Goal: Task Accomplishment & Management: Complete application form

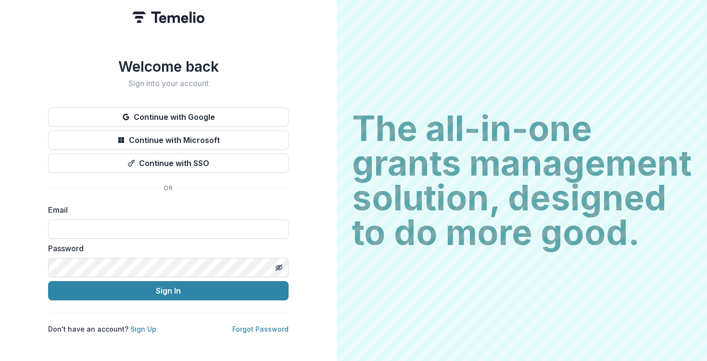
click at [179, 113] on button "Continue with Google" at bounding box center [168, 116] width 240 height 19
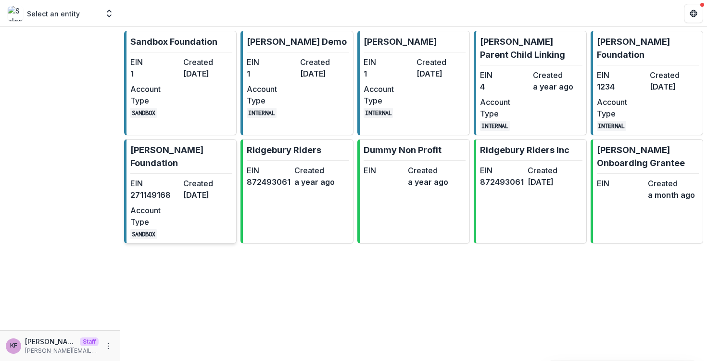
click at [155, 152] on p "[PERSON_NAME] Foundation" at bounding box center [181, 156] width 102 height 26
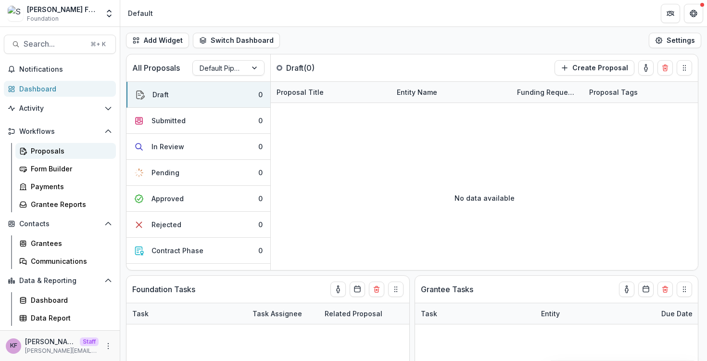
click at [58, 153] on div "Proposals" at bounding box center [69, 151] width 77 height 10
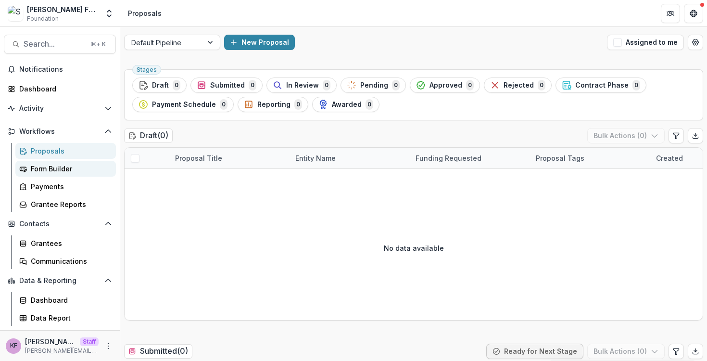
click at [53, 166] on div "Form Builder" at bounding box center [69, 168] width 77 height 10
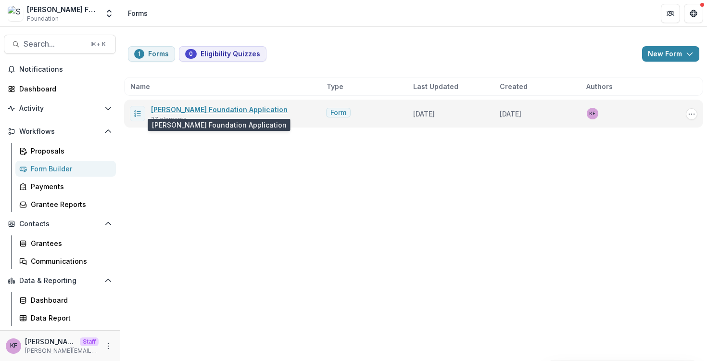
click at [188, 109] on link "[PERSON_NAME] Foundation Application" at bounding box center [219, 109] width 137 height 8
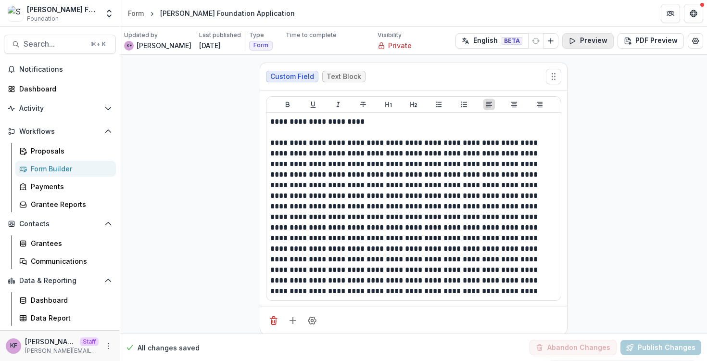
click at [575, 42] on icon "button" at bounding box center [572, 41] width 8 height 8
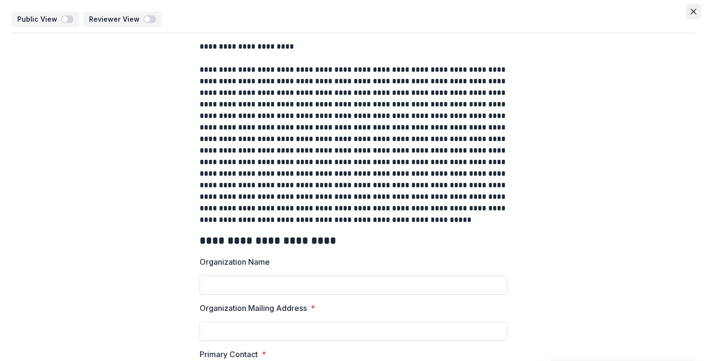
click at [690, 13] on icon "Close" at bounding box center [693, 12] width 6 height 6
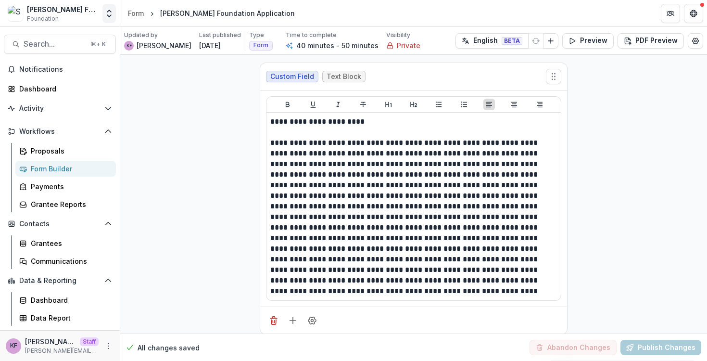
click at [110, 17] on icon "Open entity switcher" at bounding box center [109, 14] width 10 height 10
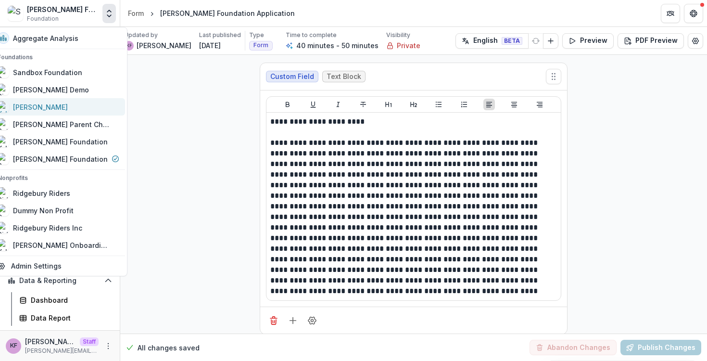
click at [80, 112] on div "[PERSON_NAME]" at bounding box center [59, 107] width 122 height 12
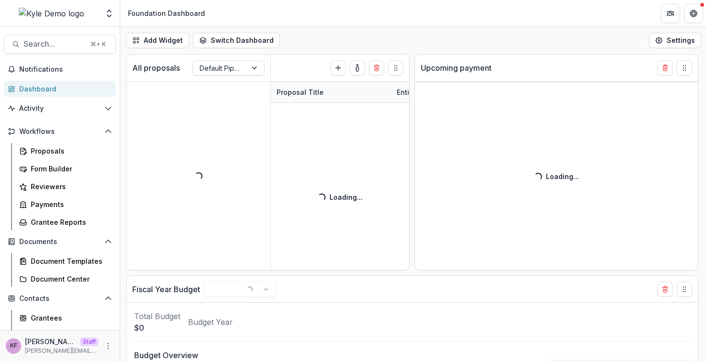
scroll to position [124, 0]
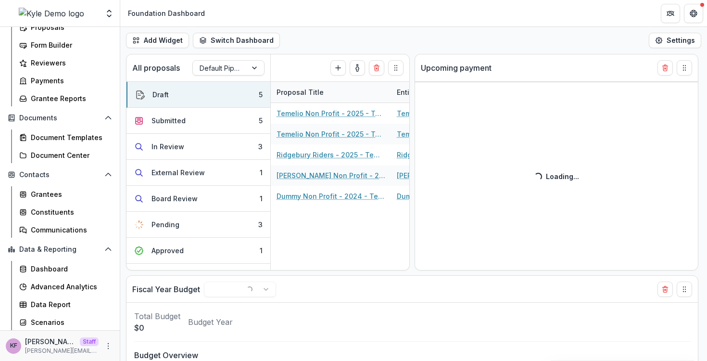
select select "******"
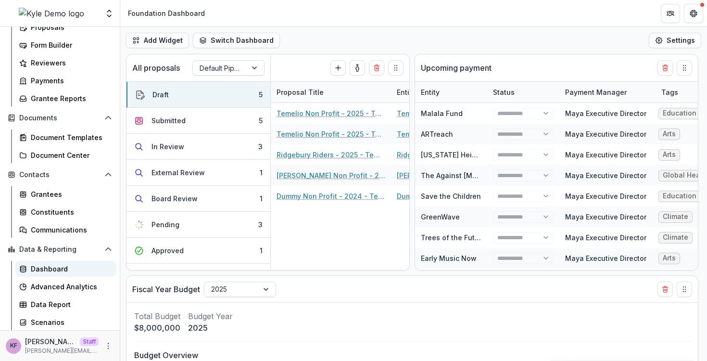
select select "******"
click at [66, 269] on div "Dashboard" at bounding box center [69, 268] width 77 height 10
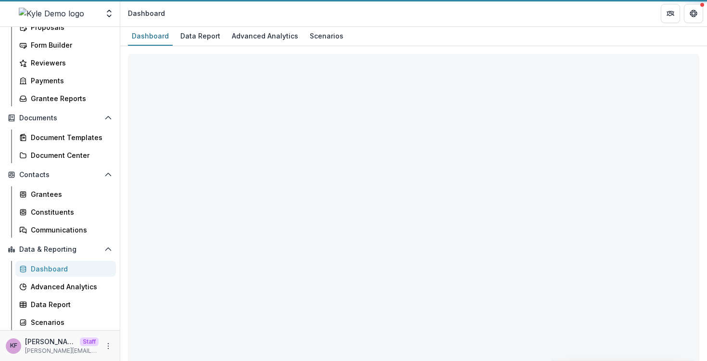
select select "**********"
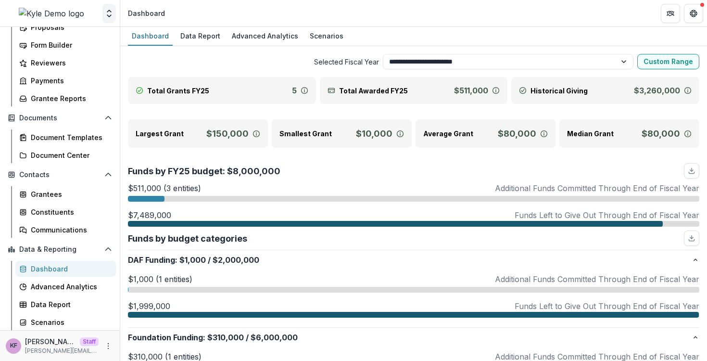
click at [107, 22] on button "Open entity switcher" at bounding box center [108, 13] width 13 height 19
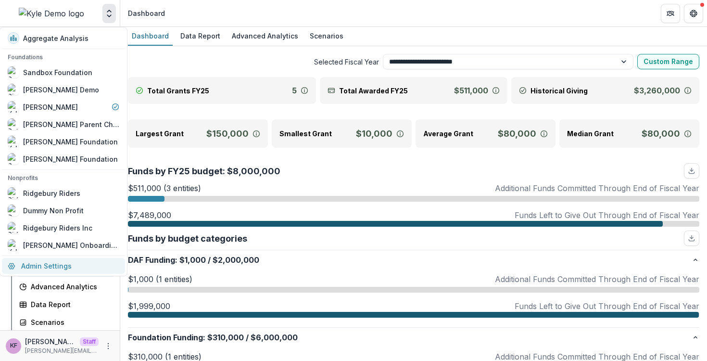
click at [86, 258] on link "Admin Settings" at bounding box center [63, 266] width 123 height 16
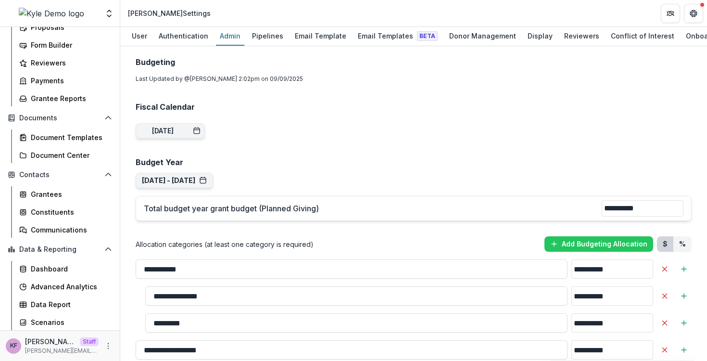
scroll to position [807, 0]
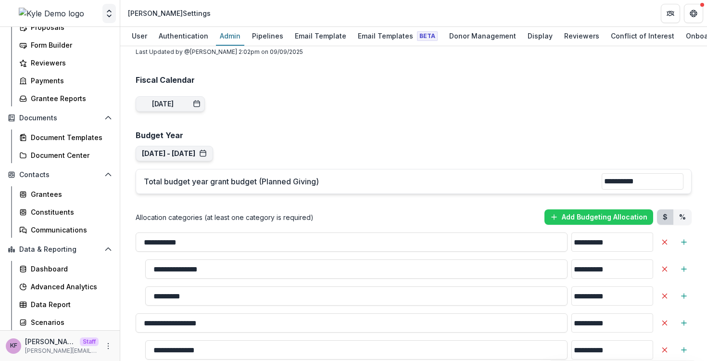
click at [112, 14] on icon "Open entity switcher" at bounding box center [109, 14] width 10 height 10
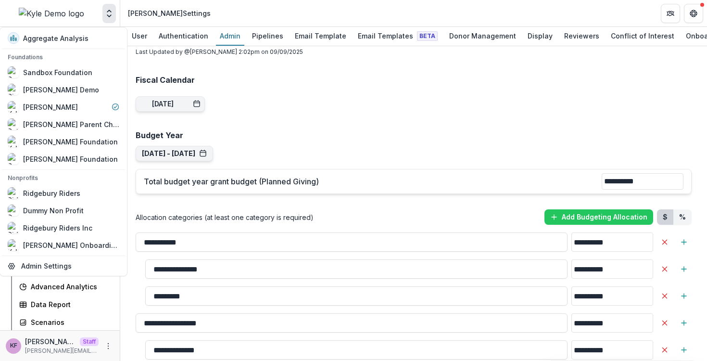
click at [354, 209] on div "Allocation categories (at least one category is required) Add Budgeting Allocat…" at bounding box center [414, 216] width 556 height 15
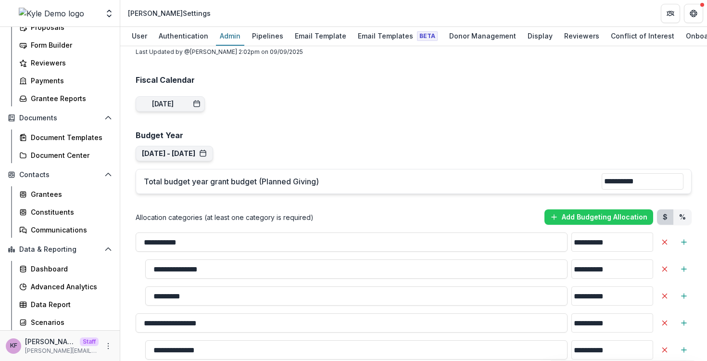
click at [479, 131] on h2 "Budget Year" at bounding box center [414, 135] width 556 height 9
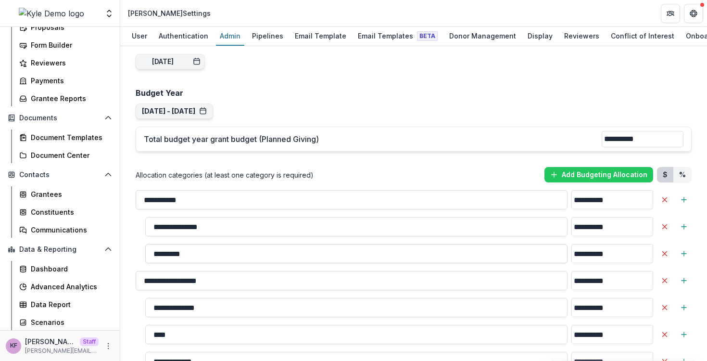
scroll to position [849, 0]
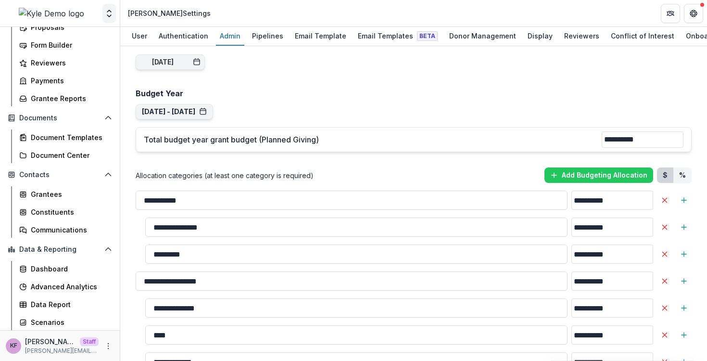
click at [111, 17] on icon "Open entity switcher" at bounding box center [109, 14] width 10 height 10
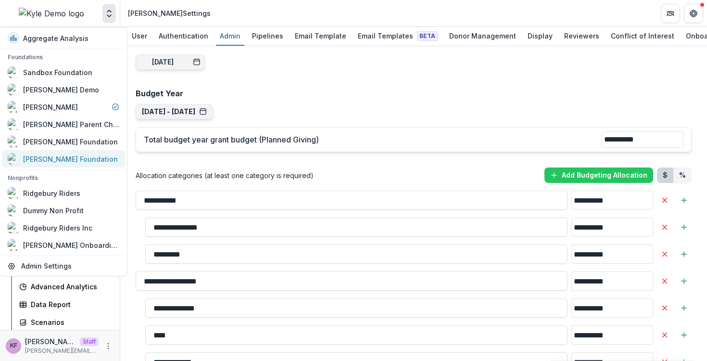
click at [75, 152] on link "[PERSON_NAME] Foundation" at bounding box center [63, 158] width 123 height 17
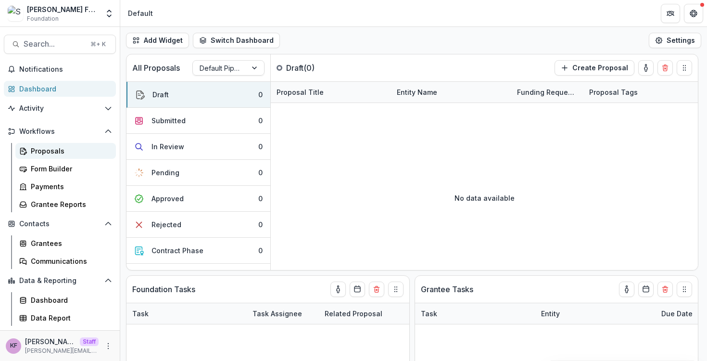
click at [42, 150] on div "Proposals" at bounding box center [69, 151] width 77 height 10
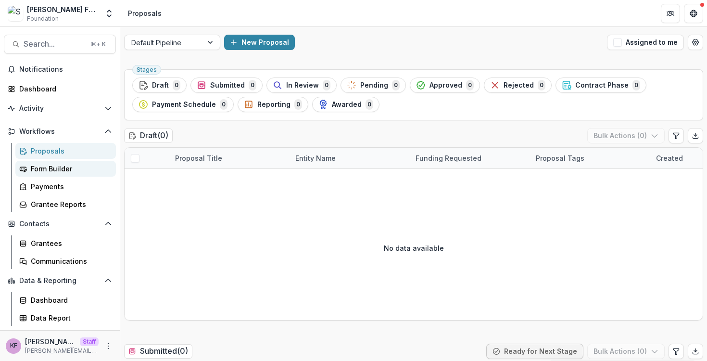
click at [44, 176] on link "Form Builder" at bounding box center [65, 169] width 100 height 16
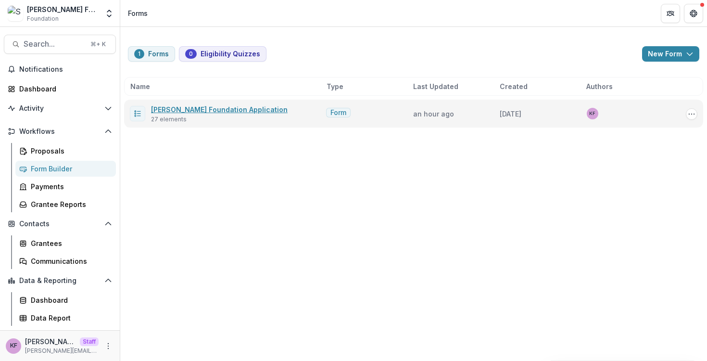
click at [203, 111] on link "[PERSON_NAME] Foundation Application" at bounding box center [219, 109] width 137 height 8
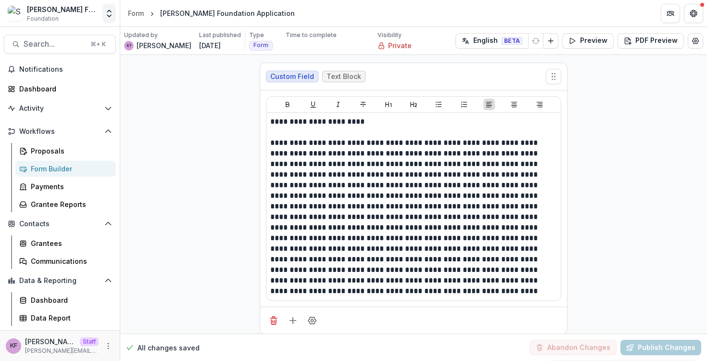
click at [104, 17] on icon "Open entity switcher" at bounding box center [109, 14] width 10 height 10
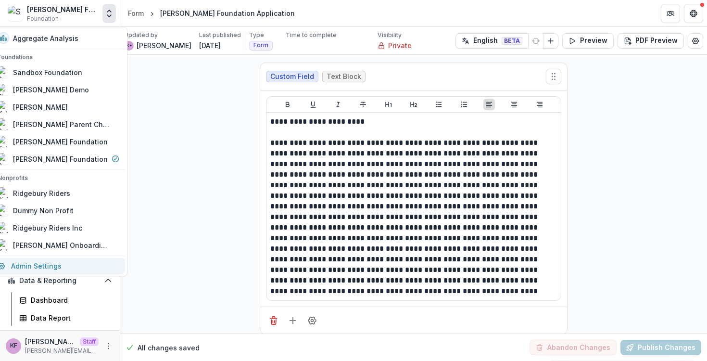
click at [69, 270] on link "Admin Settings" at bounding box center [58, 266] width 133 height 16
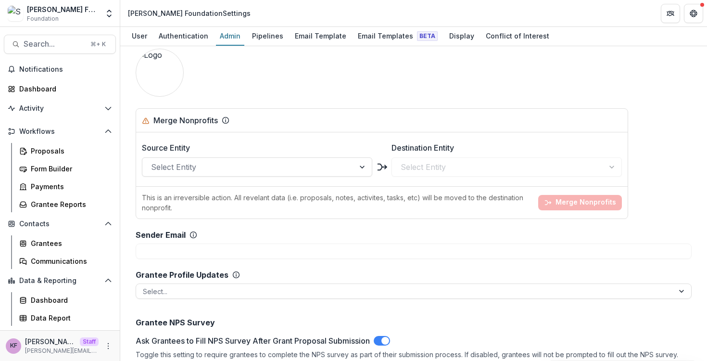
scroll to position [484, 0]
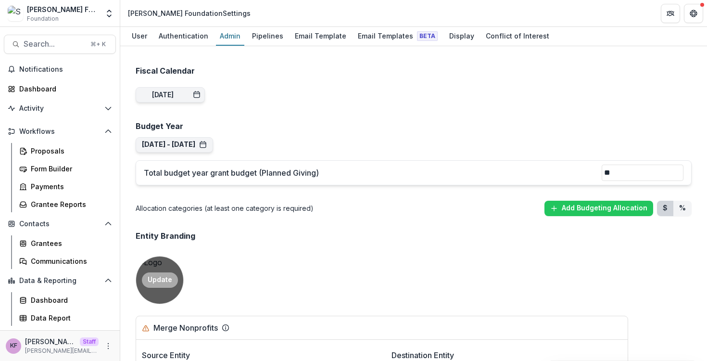
click at [168, 275] on button "Update" at bounding box center [160, 279] width 36 height 15
click at [158, 286] on button "Update" at bounding box center [160, 279] width 36 height 15
click at [164, 275] on button "Update" at bounding box center [160, 279] width 36 height 15
type input "**********"
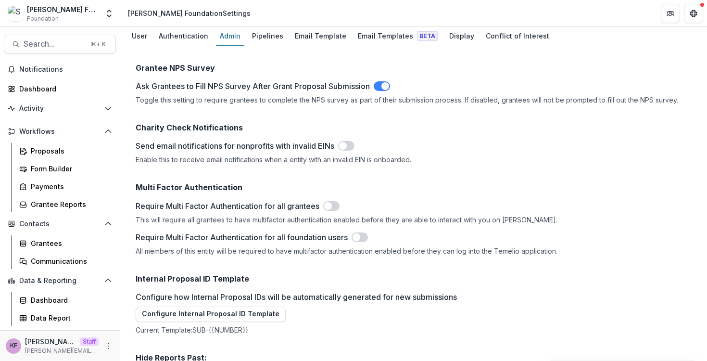
scroll to position [700, 0]
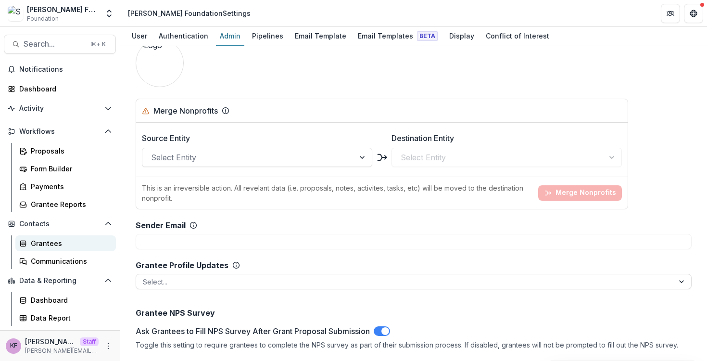
click at [39, 244] on div "Grantees" at bounding box center [69, 243] width 77 height 10
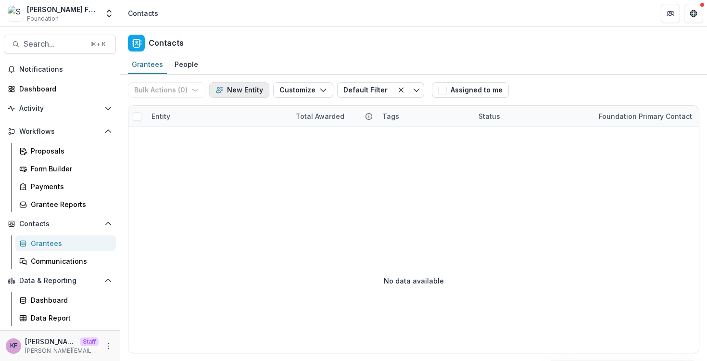
click at [233, 90] on button "New Entity" at bounding box center [239, 89] width 60 height 15
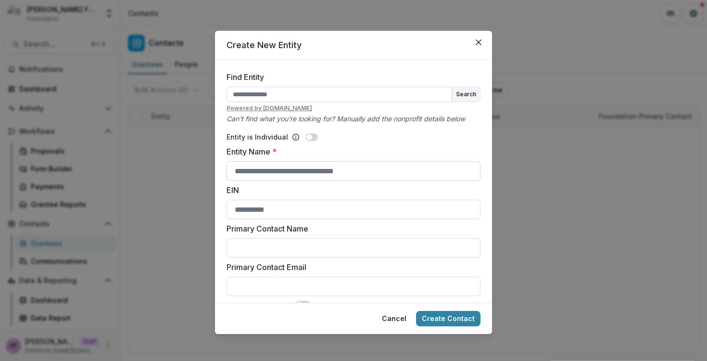
click at [249, 179] on input "Entity Name *" at bounding box center [353, 170] width 254 height 19
type input "**********"
click at [461, 320] on button "Create Contact" at bounding box center [448, 318] width 64 height 15
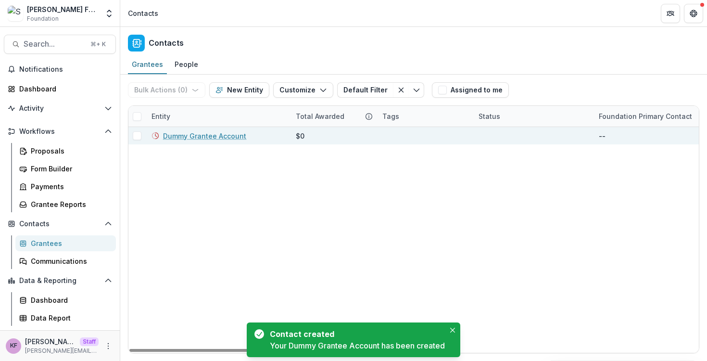
click at [189, 138] on link "Dummy Grantee Account" at bounding box center [204, 136] width 83 height 10
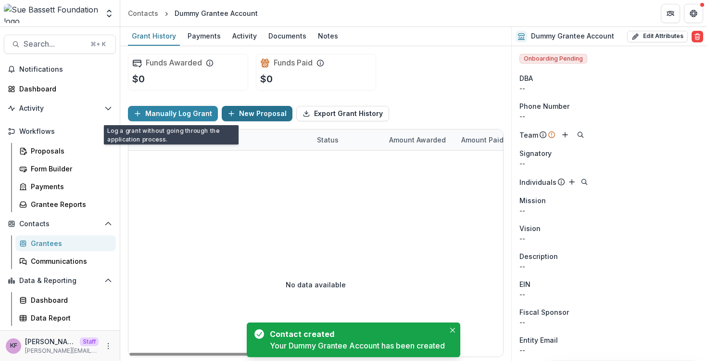
click at [241, 114] on button "New Proposal" at bounding box center [257, 113] width 71 height 15
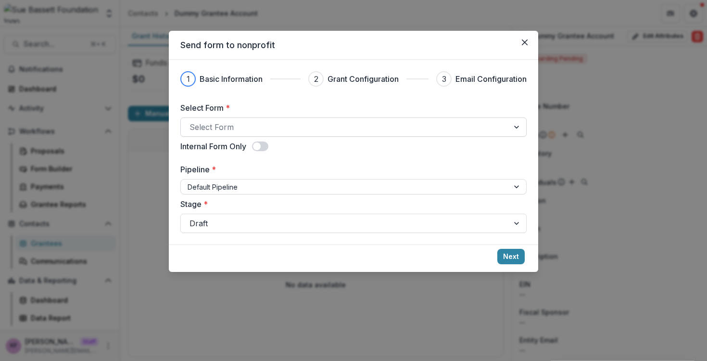
click at [241, 122] on div at bounding box center [344, 126] width 311 height 13
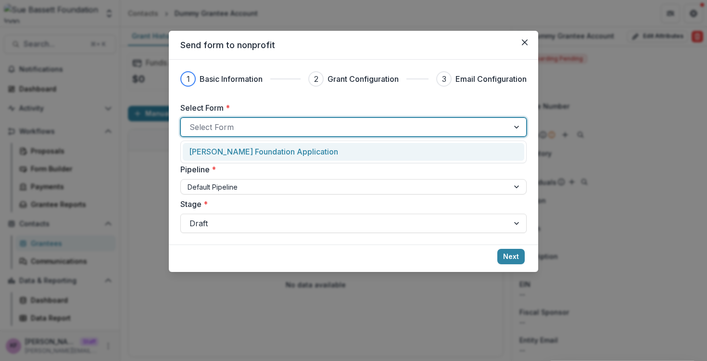
click at [243, 148] on p "[PERSON_NAME] Foundation Application" at bounding box center [263, 152] width 149 height 12
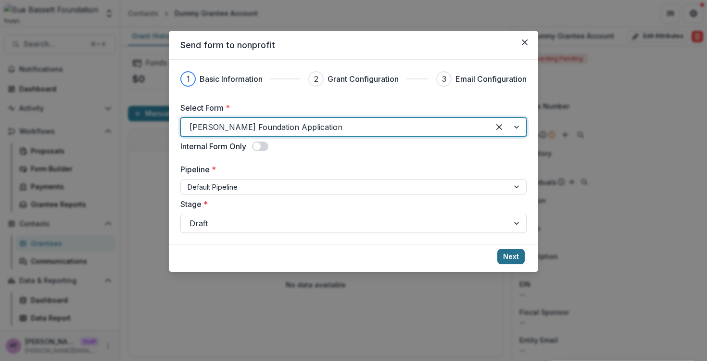
click at [505, 258] on button "Next" at bounding box center [510, 256] width 27 height 15
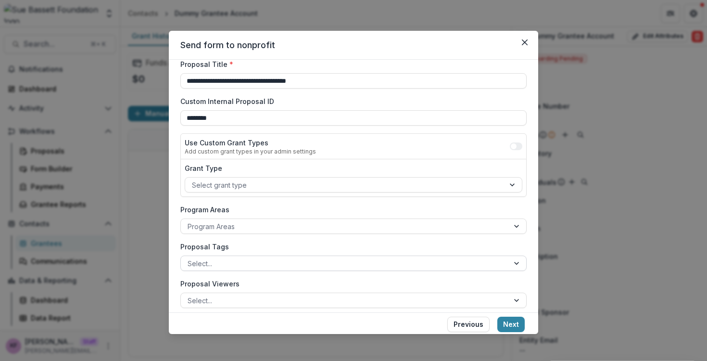
scroll to position [42, 0]
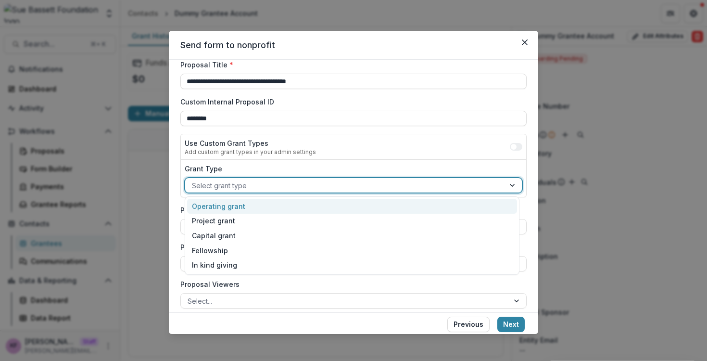
click at [504, 184] on div at bounding box center [512, 185] width 17 height 14
click at [479, 163] on label "Grant Type" at bounding box center [351, 168] width 332 height 10
click at [194, 180] on input "Grant Type" at bounding box center [193, 185] width 2 height 10
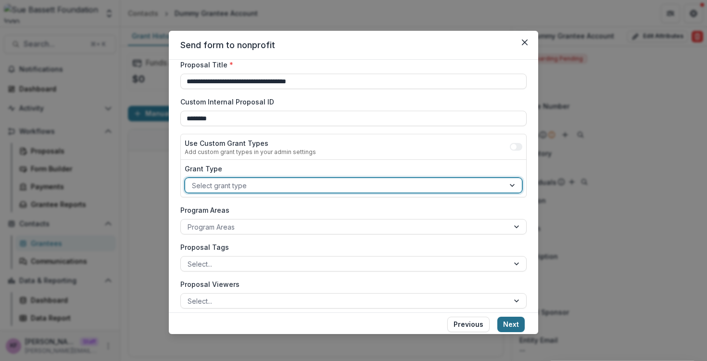
click at [514, 322] on button "Next" at bounding box center [510, 323] width 27 height 15
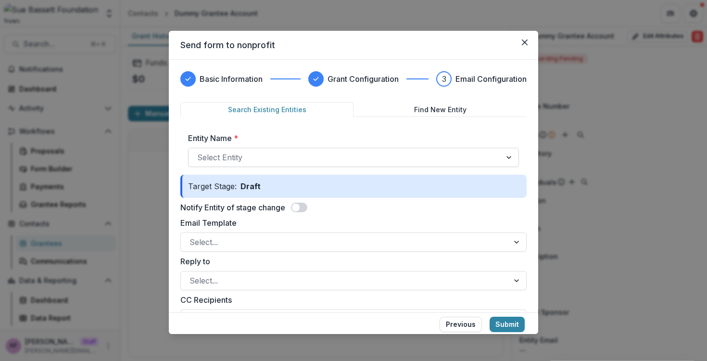
click at [469, 162] on div at bounding box center [344, 156] width 295 height 13
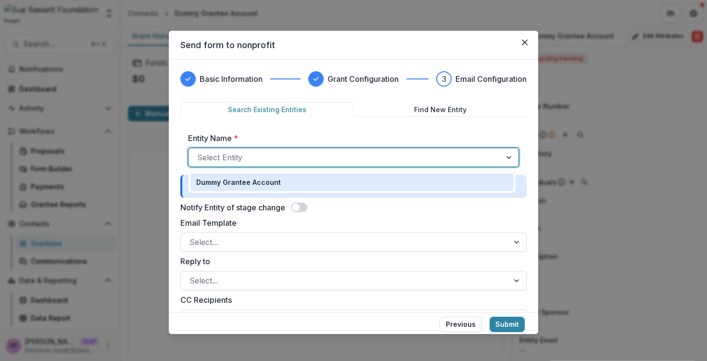
click at [446, 181] on div "Dummy Grantee Account" at bounding box center [352, 182] width 312 height 10
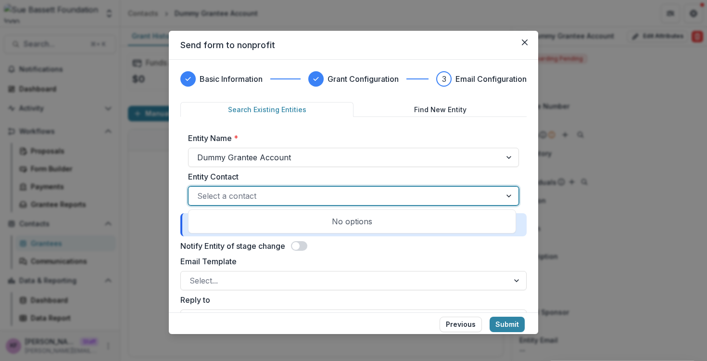
click at [447, 193] on div at bounding box center [344, 195] width 295 height 13
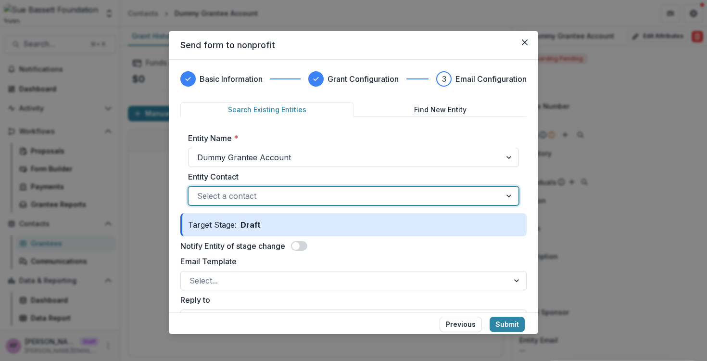
click at [269, 196] on div at bounding box center [344, 195] width 295 height 13
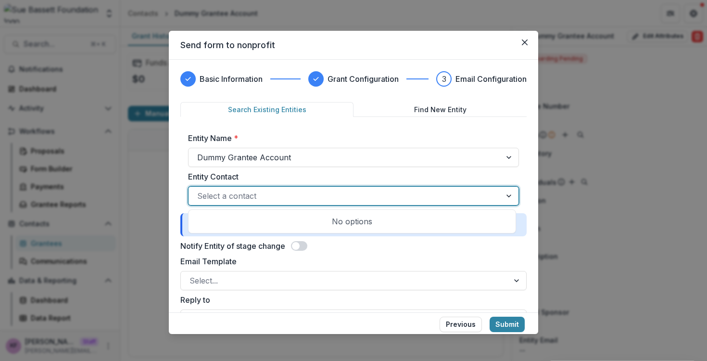
click at [274, 181] on label "Entity Contact" at bounding box center [350, 177] width 325 height 12
click at [200, 190] on input "Entity Contact" at bounding box center [198, 196] width 2 height 12
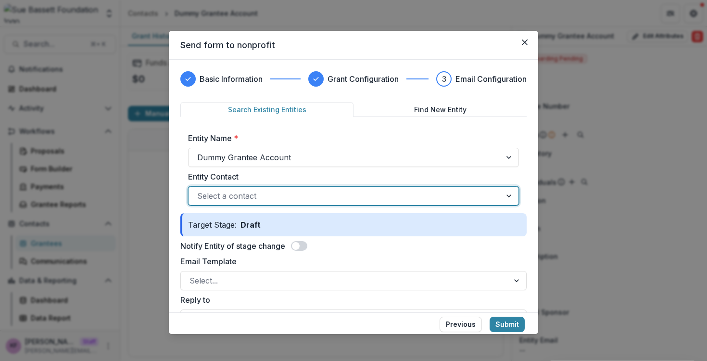
scroll to position [5, 0]
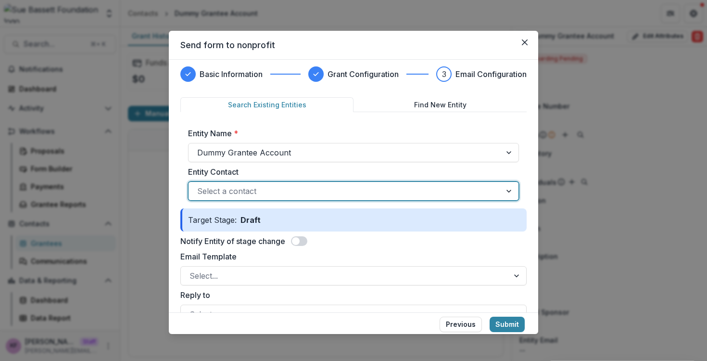
click at [302, 241] on span at bounding box center [299, 241] width 16 height 10
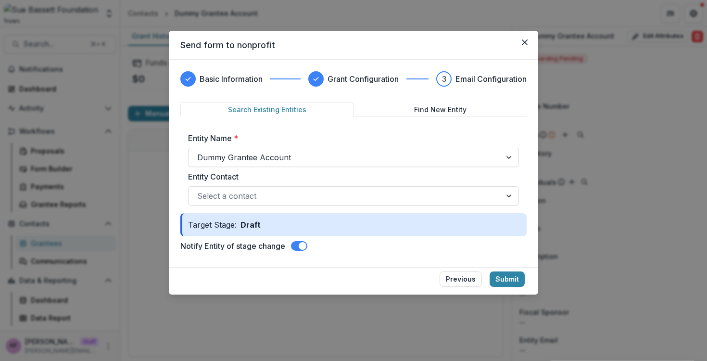
scroll to position [0, 0]
click at [505, 288] on footer "Previous Submit" at bounding box center [353, 280] width 369 height 27
click at [505, 286] on button "Submit" at bounding box center [506, 278] width 35 height 15
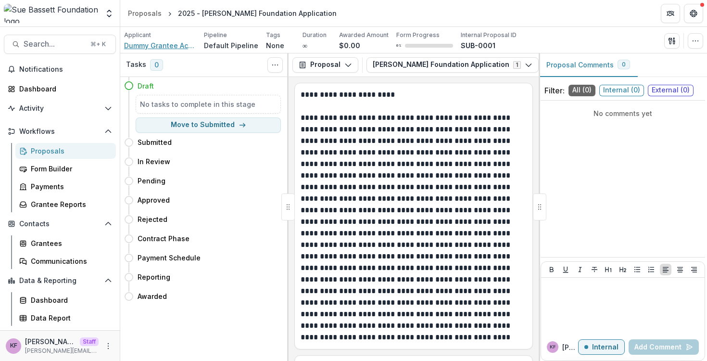
click at [148, 48] on span "Dummy Grantee Account" at bounding box center [160, 45] width 72 height 10
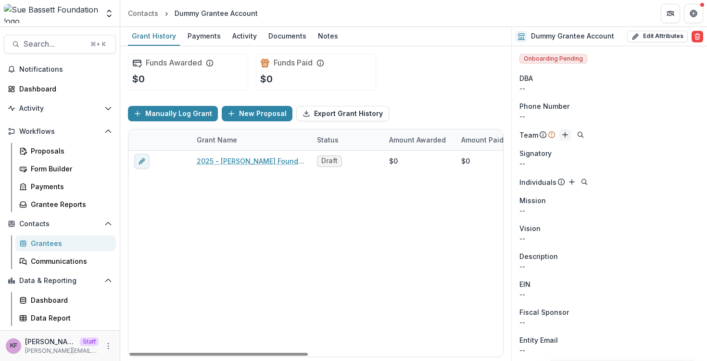
click at [565, 132] on icon "Add" at bounding box center [565, 135] width 8 height 8
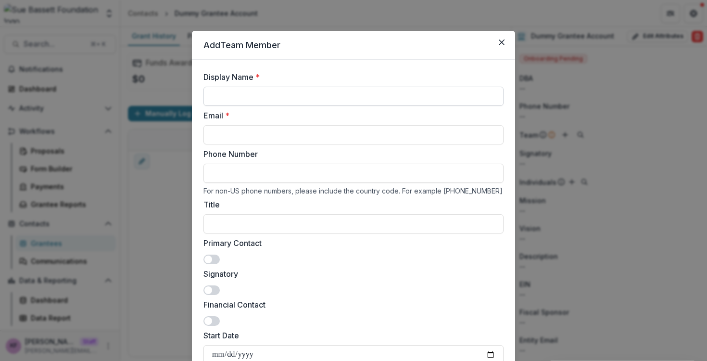
click at [317, 93] on input "Display Name *" at bounding box center [353, 96] width 300 height 19
type input "*********"
click at [227, 137] on input "Email *" at bounding box center [353, 134] width 300 height 19
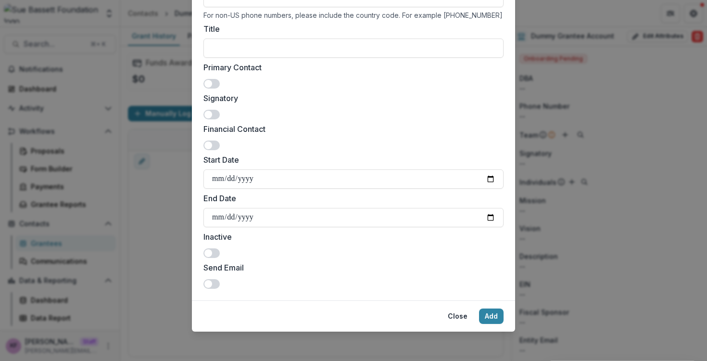
scroll to position [177, 0]
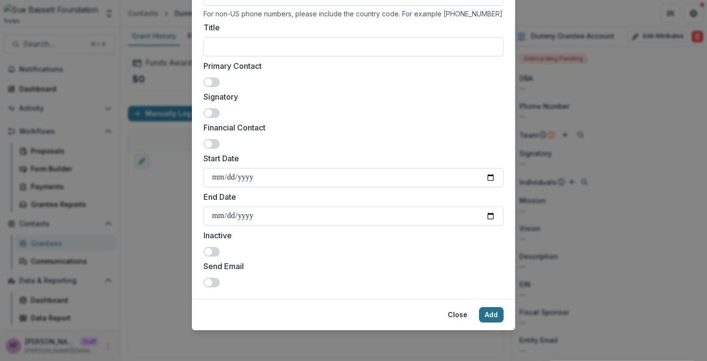
type input "**********"
click at [498, 315] on button "Add" at bounding box center [491, 314] width 25 height 15
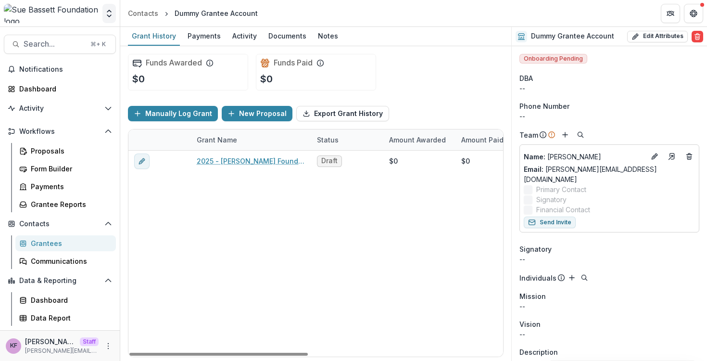
click at [107, 21] on button "Open entity switcher" at bounding box center [108, 13] width 13 height 19
click at [110, 18] on button "Open entity switcher" at bounding box center [108, 13] width 13 height 19
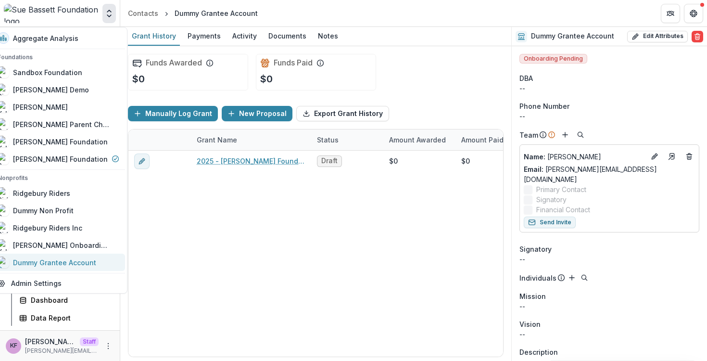
click at [67, 267] on div "Dummy Grantee Account" at bounding box center [54, 262] width 83 height 10
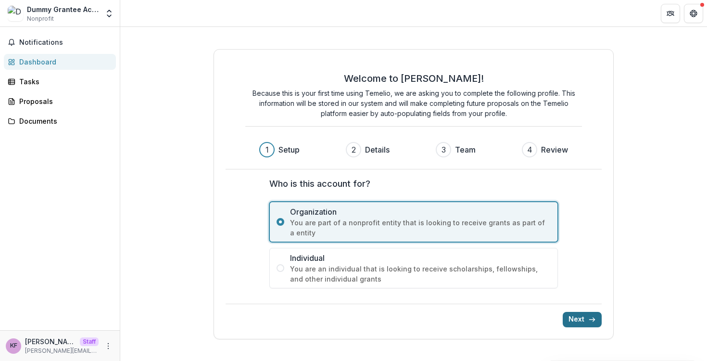
click at [583, 322] on button "Next" at bounding box center [582, 319] width 39 height 15
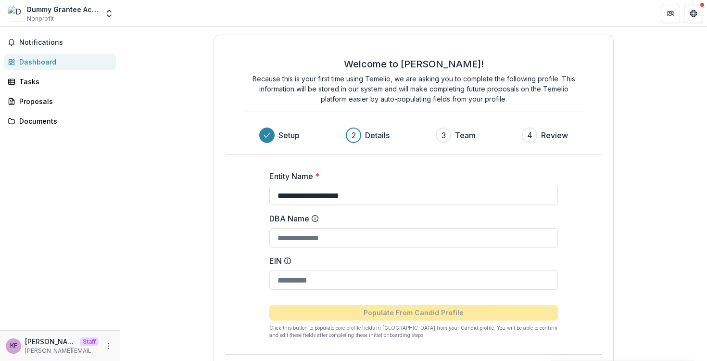
scroll to position [33, 0]
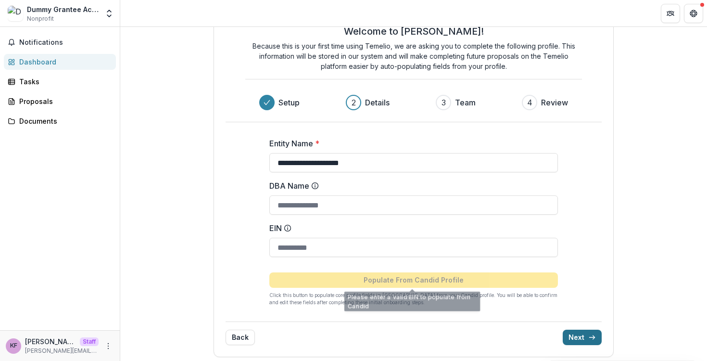
click at [588, 336] on icon "submit" at bounding box center [592, 337] width 8 height 8
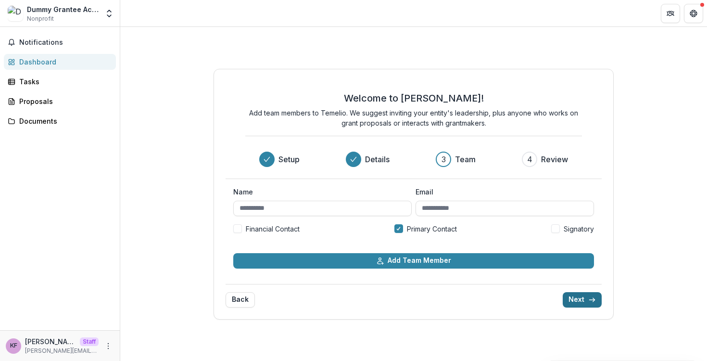
scroll to position [0, 0]
click at [582, 301] on button "Next" at bounding box center [582, 299] width 39 height 15
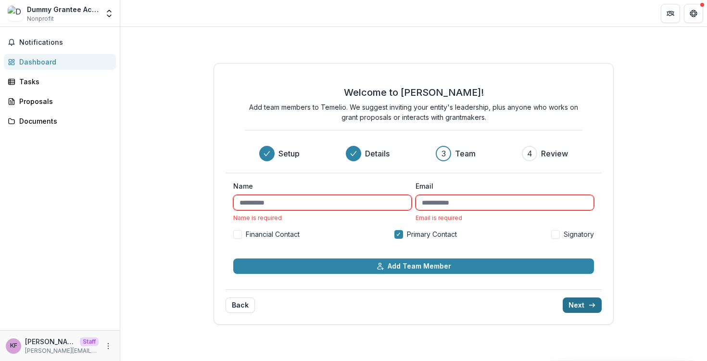
click at [582, 301] on button "Next" at bounding box center [582, 304] width 39 height 15
click at [325, 199] on input "Name" at bounding box center [322, 202] width 178 height 15
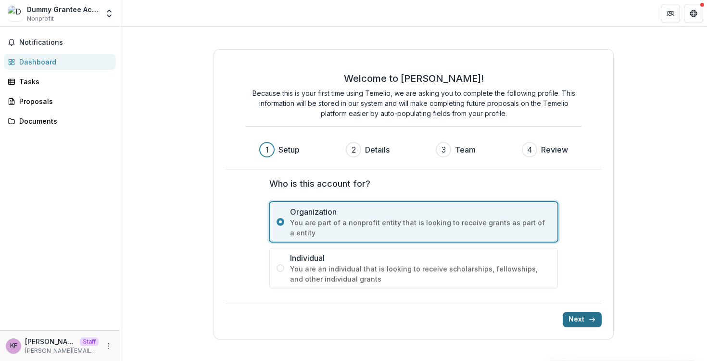
click at [582, 316] on button "Next" at bounding box center [582, 319] width 39 height 15
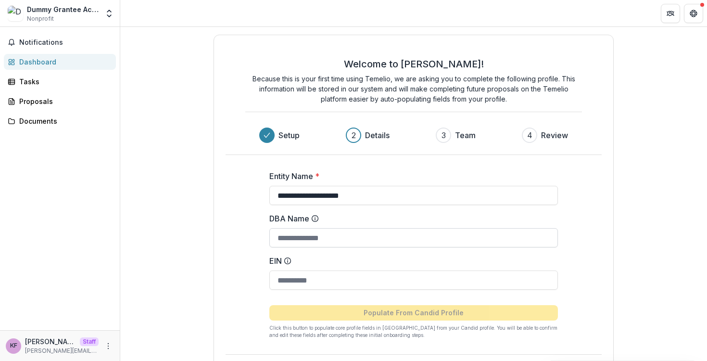
scroll to position [37, 0]
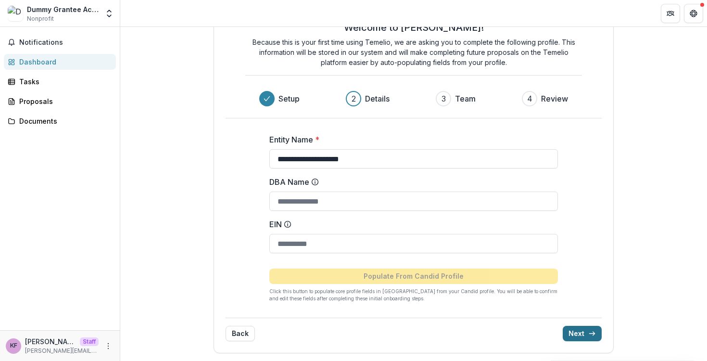
click at [577, 333] on button "Next" at bounding box center [582, 332] width 39 height 15
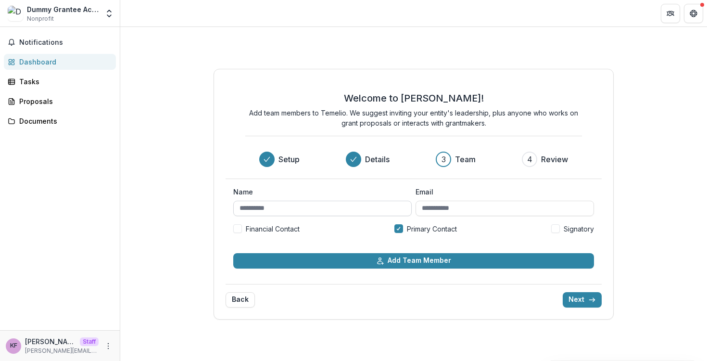
click at [357, 203] on input "Name" at bounding box center [322, 207] width 178 height 15
type input "*********"
click at [502, 206] on input "Email" at bounding box center [504, 207] width 178 height 15
type input "**********"
click at [405, 234] on div "**********" at bounding box center [413, 214] width 361 height 55
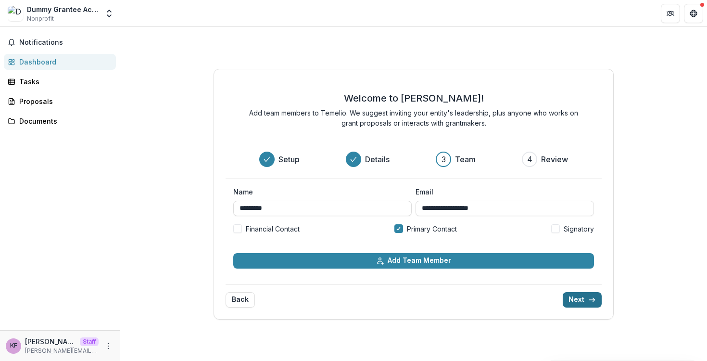
click at [571, 298] on button "Next" at bounding box center [582, 299] width 39 height 15
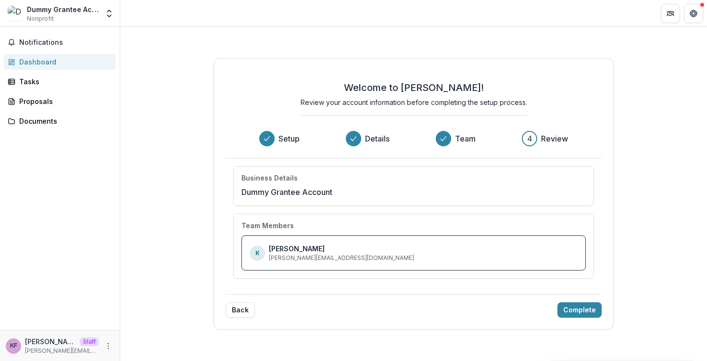
click at [563, 301] on div "Back Complete" at bounding box center [413, 306] width 376 height 24
click at [564, 304] on button "Complete" at bounding box center [579, 309] width 44 height 15
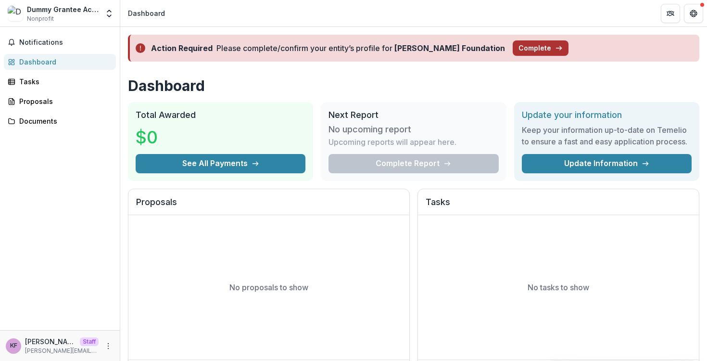
click at [516, 48] on button "Complete" at bounding box center [541, 47] width 56 height 15
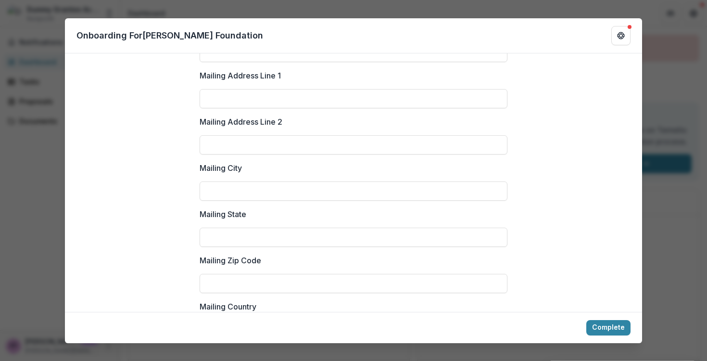
scroll to position [1341, 0]
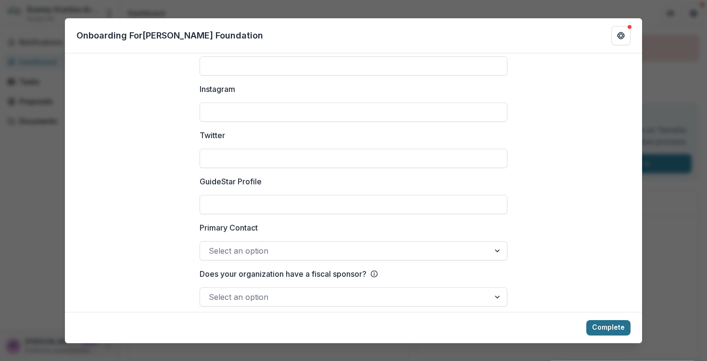
click at [596, 321] on button "Complete" at bounding box center [608, 327] width 44 height 15
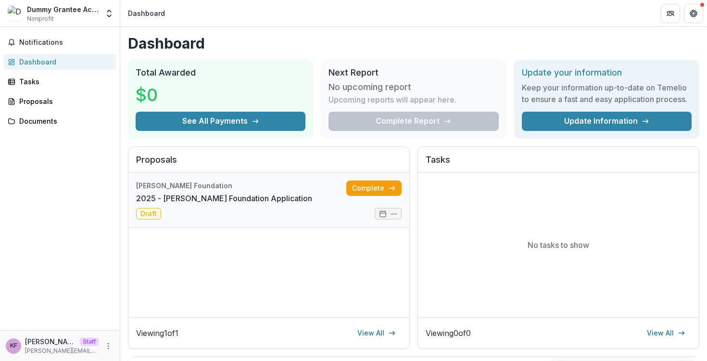
click at [312, 194] on link "2025 - [PERSON_NAME] Foundation Application" at bounding box center [224, 198] width 176 height 12
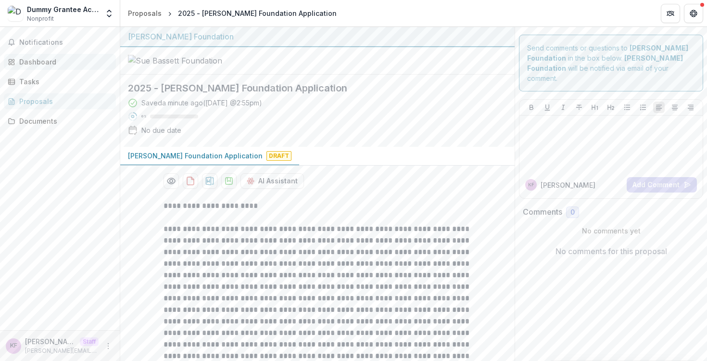
click at [67, 61] on div "Dashboard" at bounding box center [63, 62] width 89 height 10
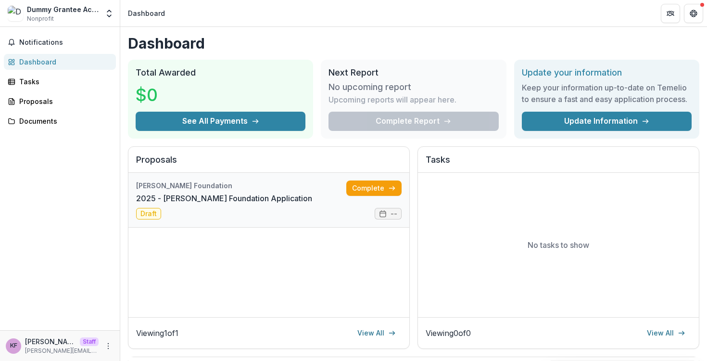
click at [312, 193] on link "2025 - [PERSON_NAME] Foundation Application" at bounding box center [224, 198] width 176 height 12
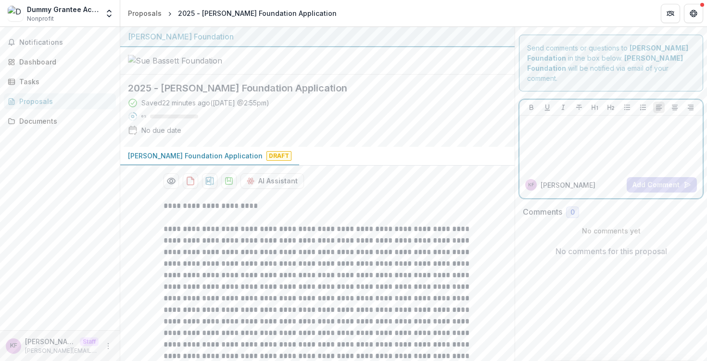
click at [531, 137] on div at bounding box center [610, 143] width 175 height 48
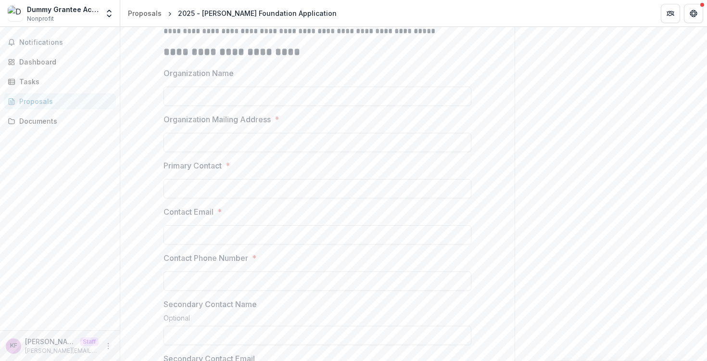
scroll to position [418, 0]
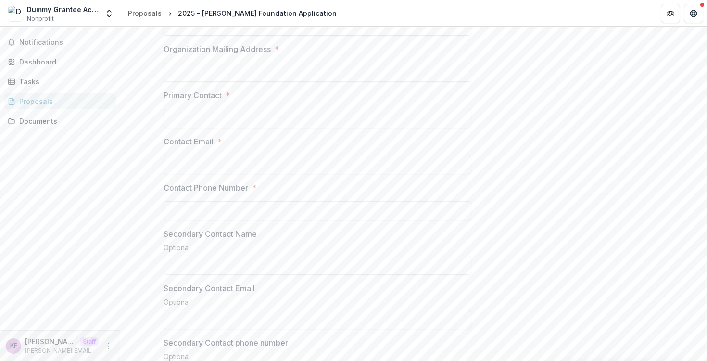
click at [312, 36] on input "Organization Name" at bounding box center [317, 25] width 308 height 19
type input "**********"
click at [276, 82] on input "Organization Mailing Address *" at bounding box center [317, 72] width 308 height 19
type input "**********"
click at [240, 128] on input "Primary Contact *" at bounding box center [317, 118] width 308 height 19
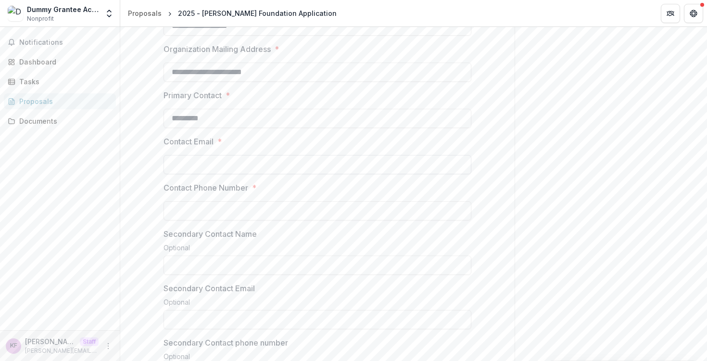
type input "*********"
click at [220, 174] on input "Contact Email *" at bounding box center [317, 164] width 308 height 19
type input "**********"
paste input "**********"
type input "**********"
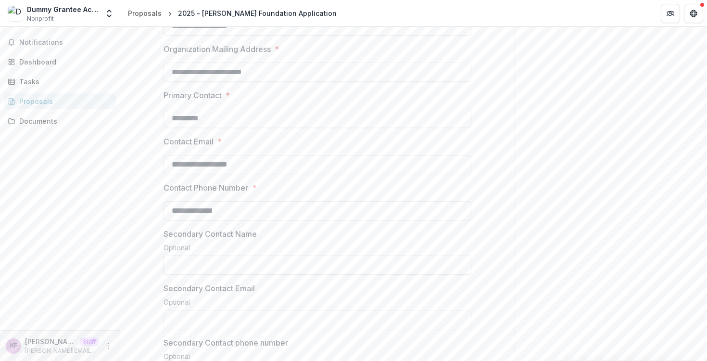
click at [206, 275] on input "Secondary Contact Name" at bounding box center [317, 264] width 308 height 19
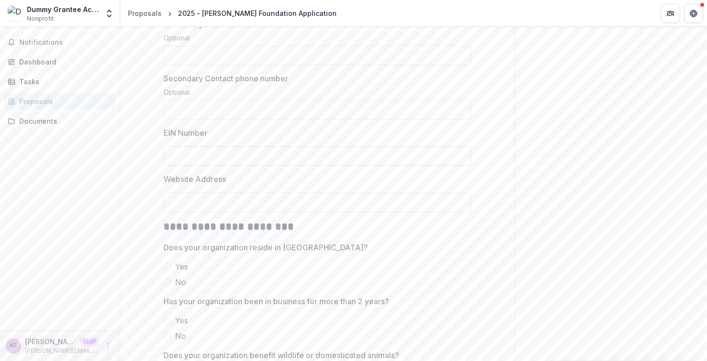
scroll to position [684, 0]
click at [189, 163] on input "EIN Number" at bounding box center [317, 153] width 308 height 19
type input "********"
click at [180, 209] on input "Website Address" at bounding box center [317, 199] width 308 height 19
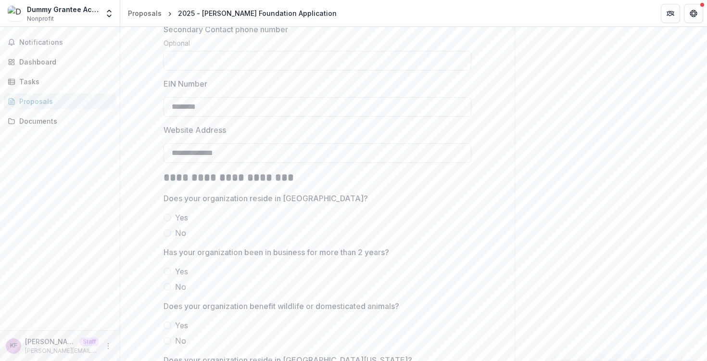
scroll to position [0, 0]
type input "**********"
click at [171, 223] on label "Yes" at bounding box center [317, 217] width 308 height 12
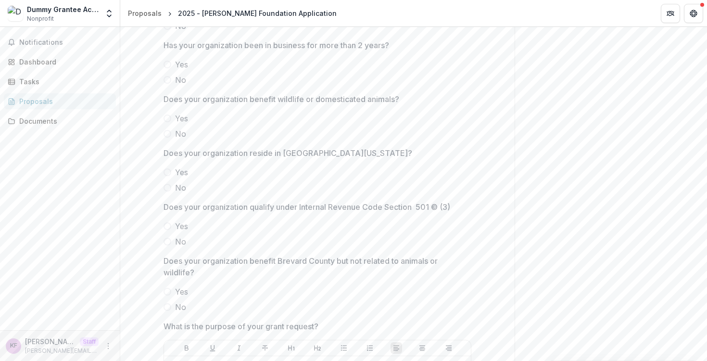
click at [165, 68] on span at bounding box center [167, 65] width 8 height 8
click at [168, 122] on span at bounding box center [167, 118] width 8 height 8
click at [166, 191] on span at bounding box center [167, 188] width 8 height 8
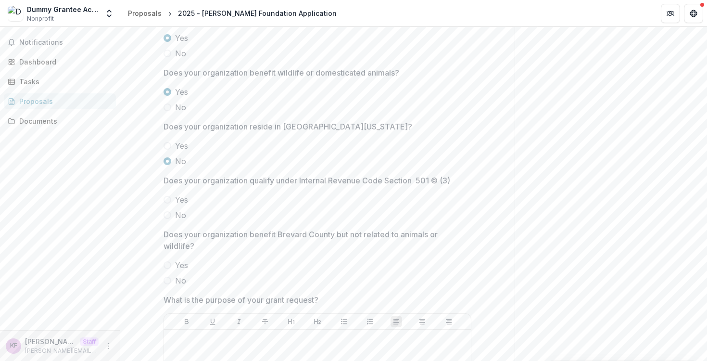
click at [166, 203] on span at bounding box center [167, 200] width 8 height 8
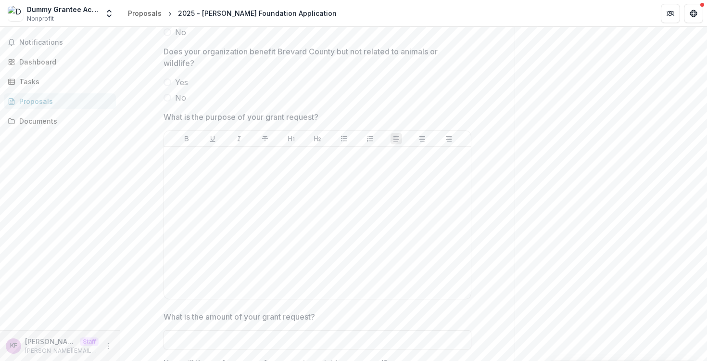
scroll to position [1154, 0]
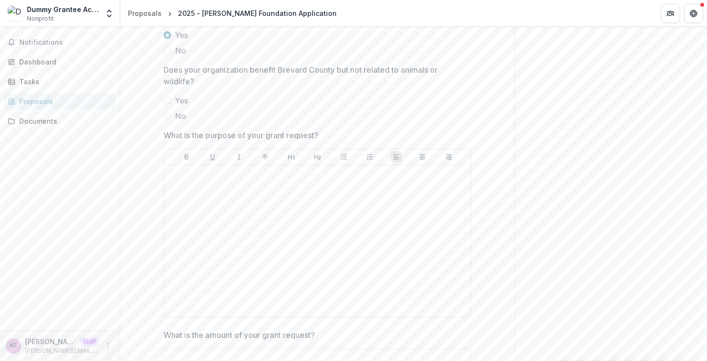
click at [164, 120] on span at bounding box center [167, 116] width 8 height 8
click at [225, 258] on div at bounding box center [317, 241] width 299 height 144
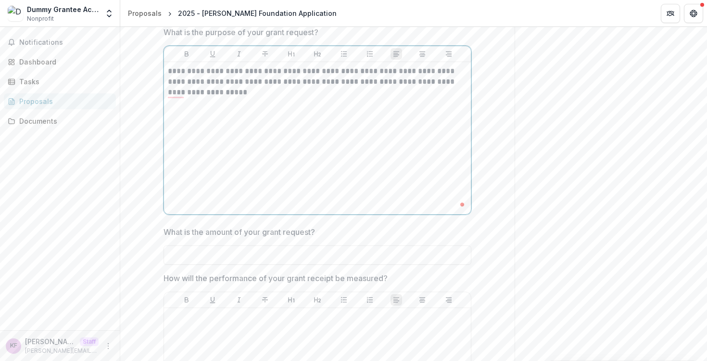
scroll to position [1294, 0]
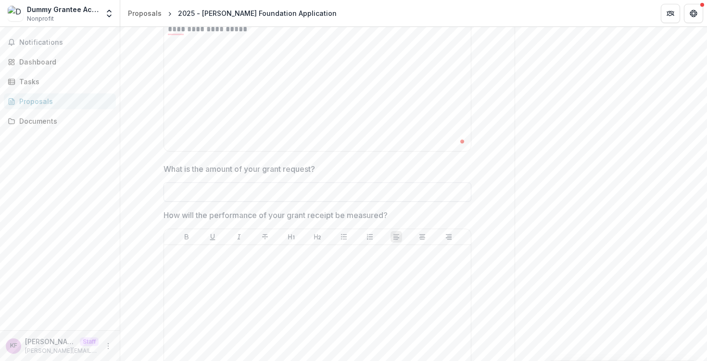
click at [383, 201] on input "What is the amount of your grant request?" at bounding box center [317, 191] width 308 height 19
type input "**"
